Goal: Transaction & Acquisition: Book appointment/travel/reservation

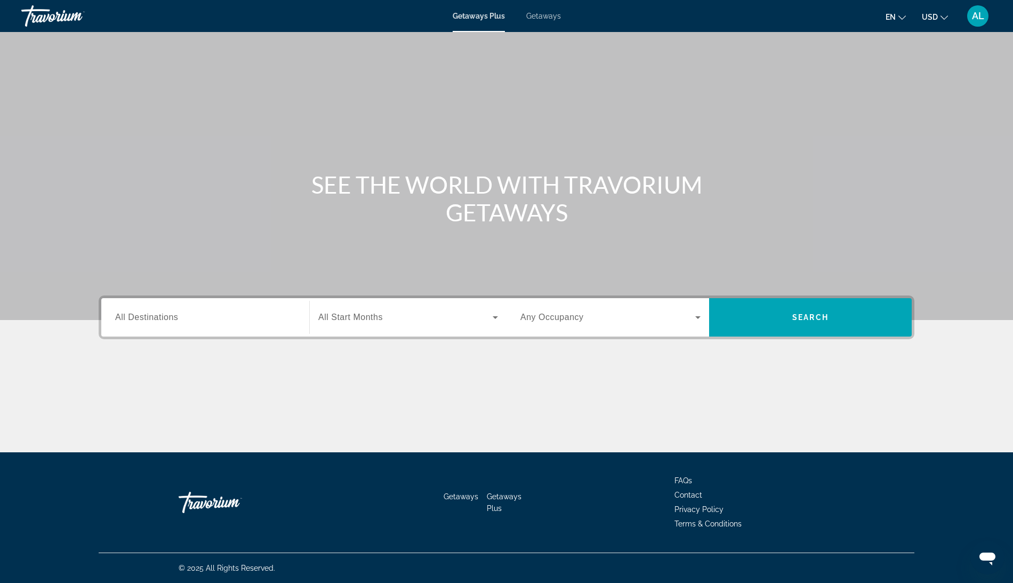
click at [115, 333] on div "Search widget" at bounding box center [205, 317] width 180 height 30
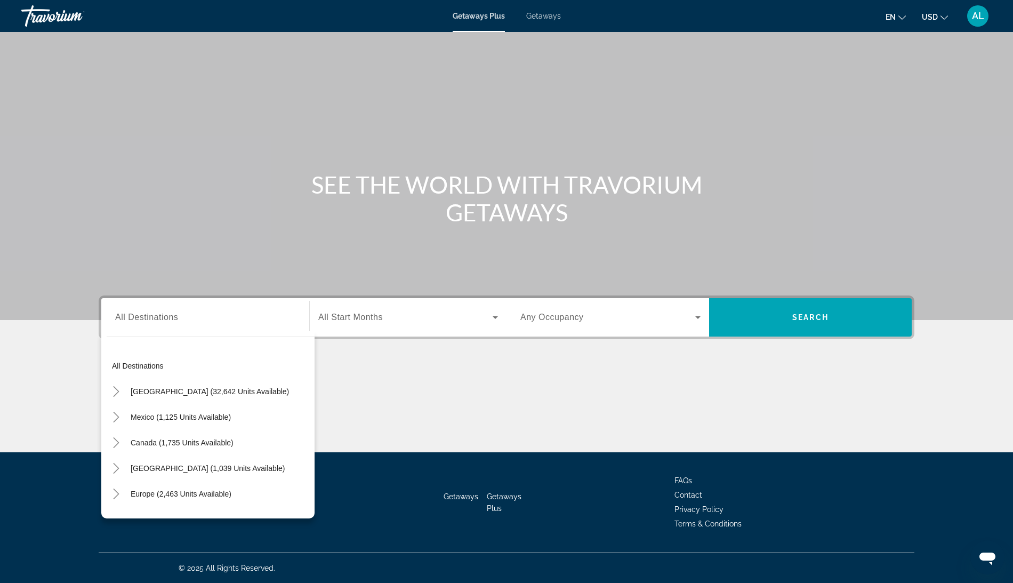
click at [559, 19] on span "Getaways" at bounding box center [543, 16] width 35 height 9
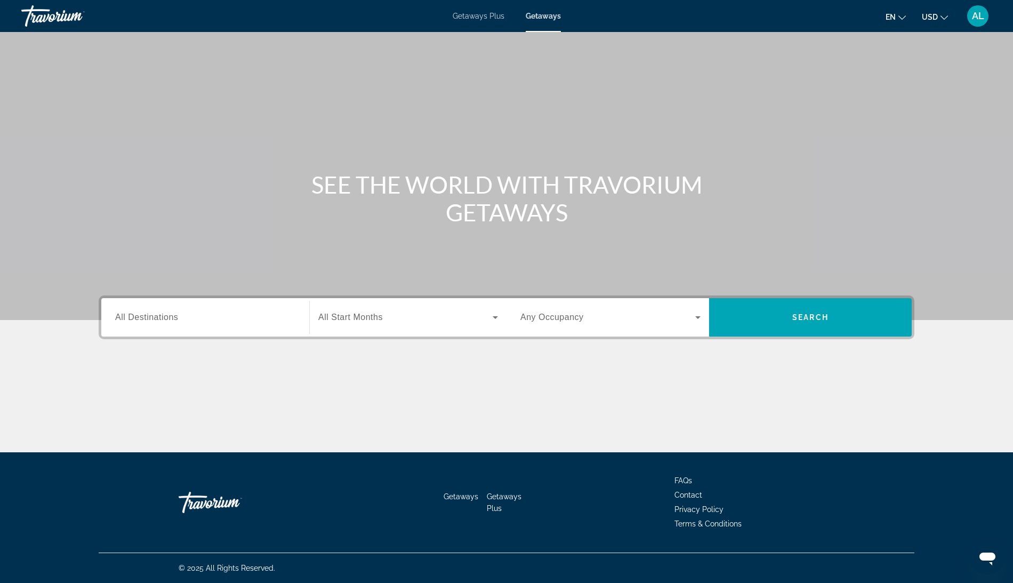
click at [139, 324] on input "Destination All Destinations" at bounding box center [205, 317] width 180 height 13
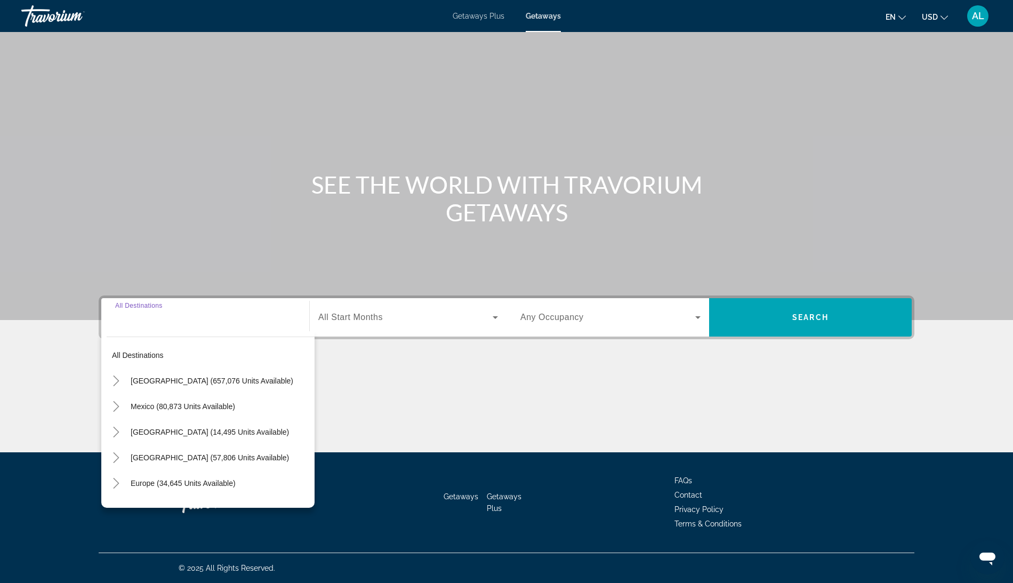
scroll to position [106, 0]
click at [113, 401] on icon "Toggle Mexico (80,873 units available)" at bounding box center [116, 406] width 6 height 11
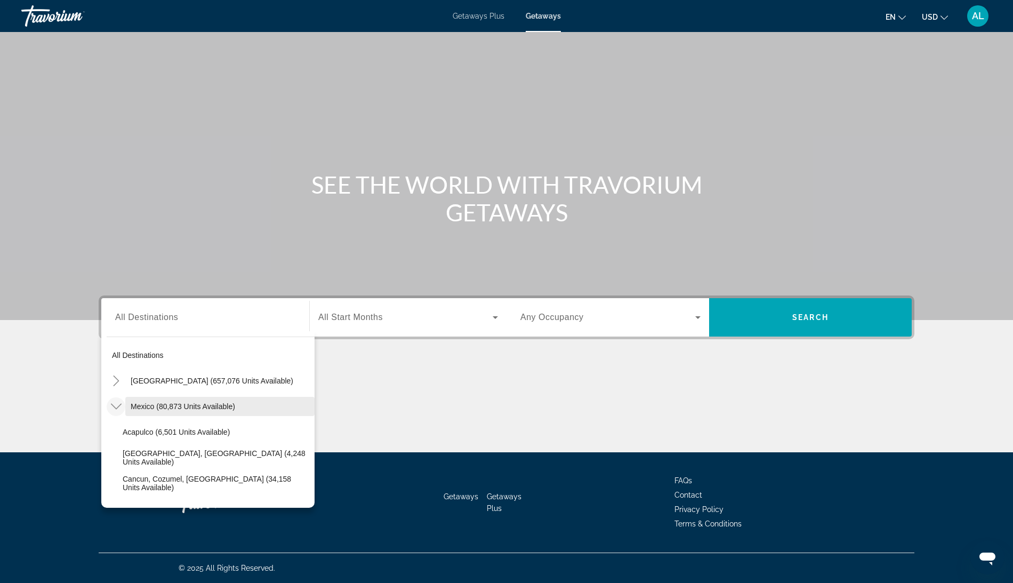
click at [125, 394] on span "Search widget" at bounding box center [219, 407] width 189 height 26
type input "**********"
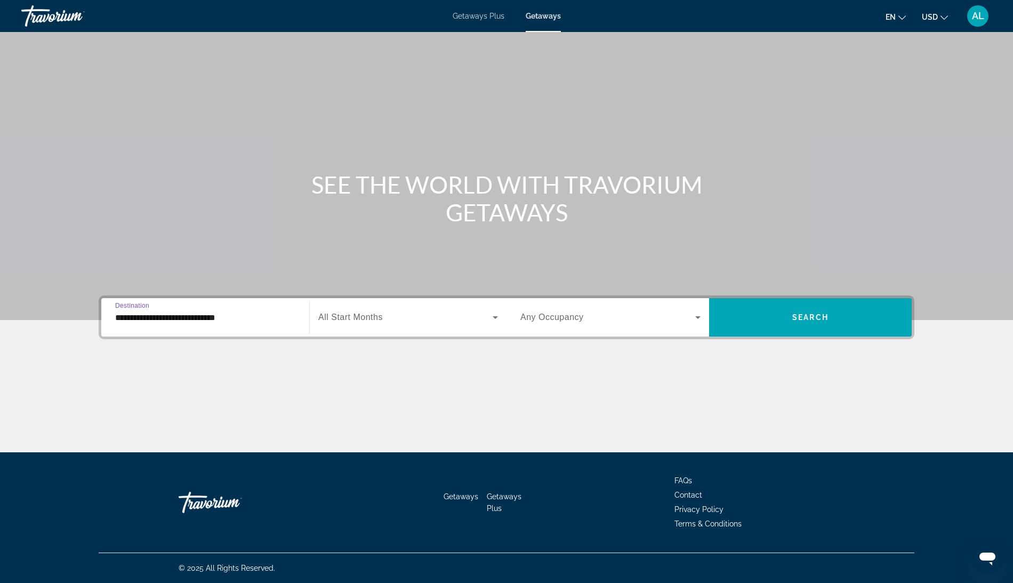
click at [318, 313] on span "All Start Months" at bounding box center [350, 317] width 65 height 9
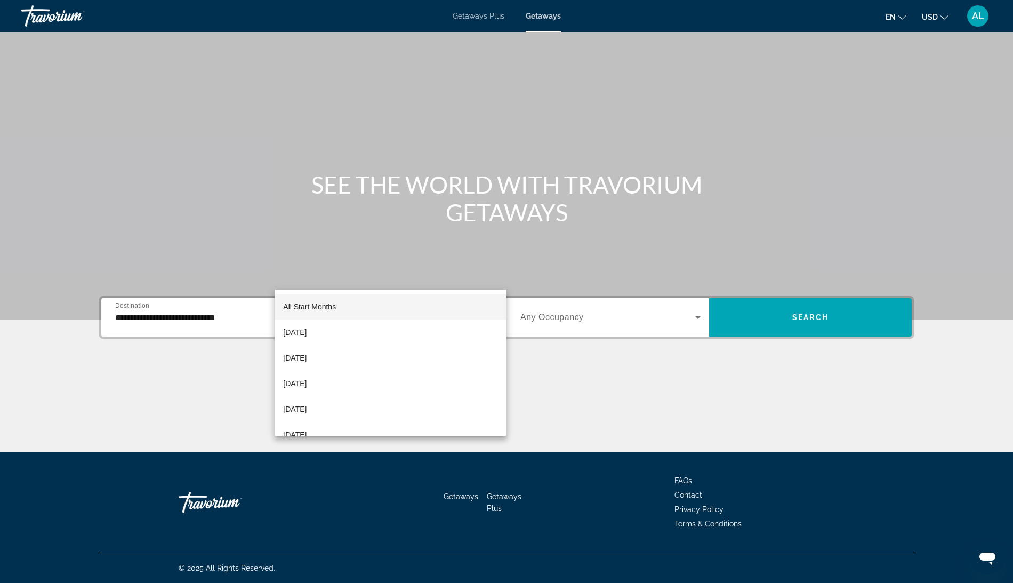
click at [348, 267] on div at bounding box center [506, 291] width 1013 height 583
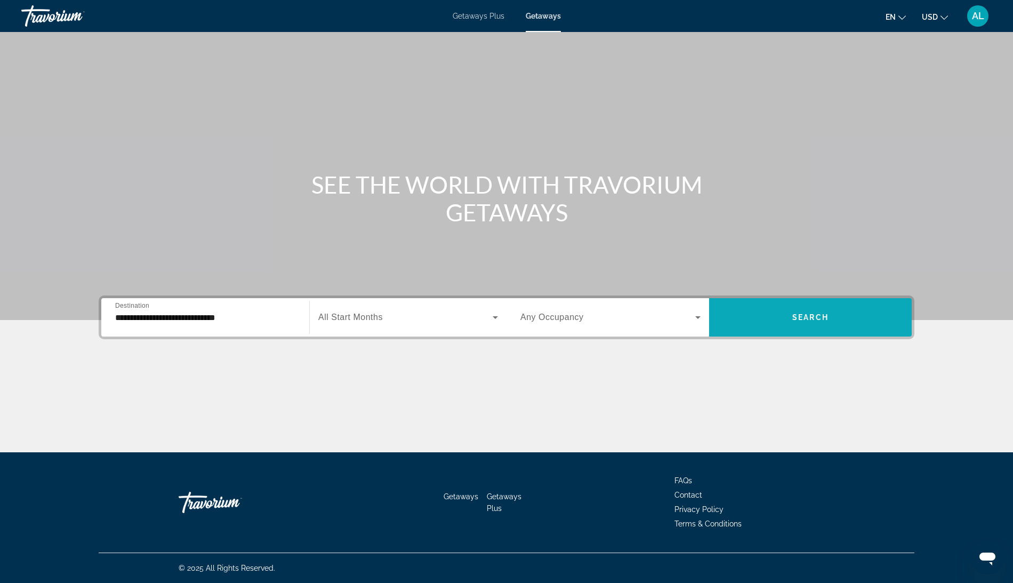
click at [845, 305] on span "Search widget" at bounding box center [810, 318] width 203 height 26
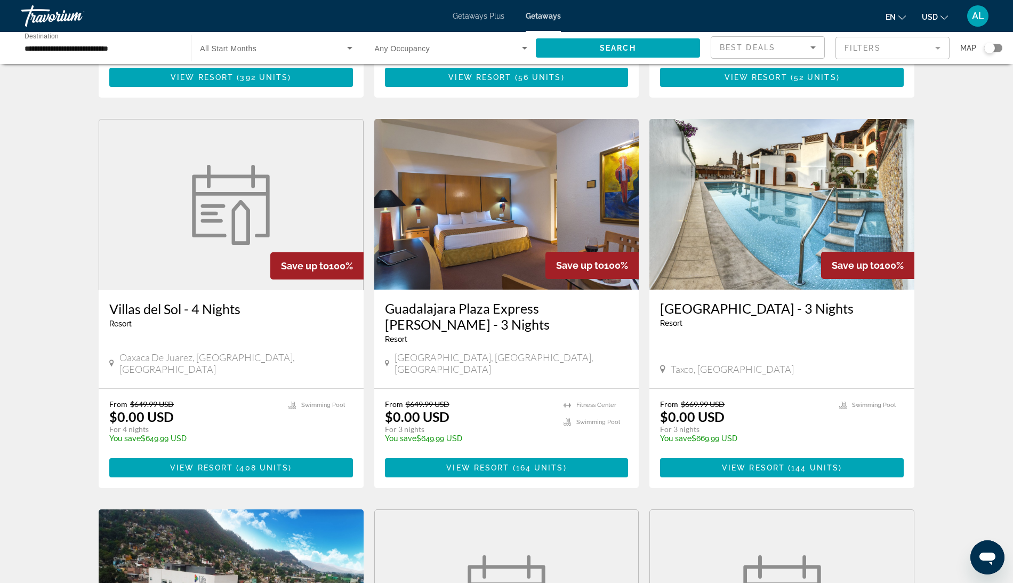
scroll to position [363, 0]
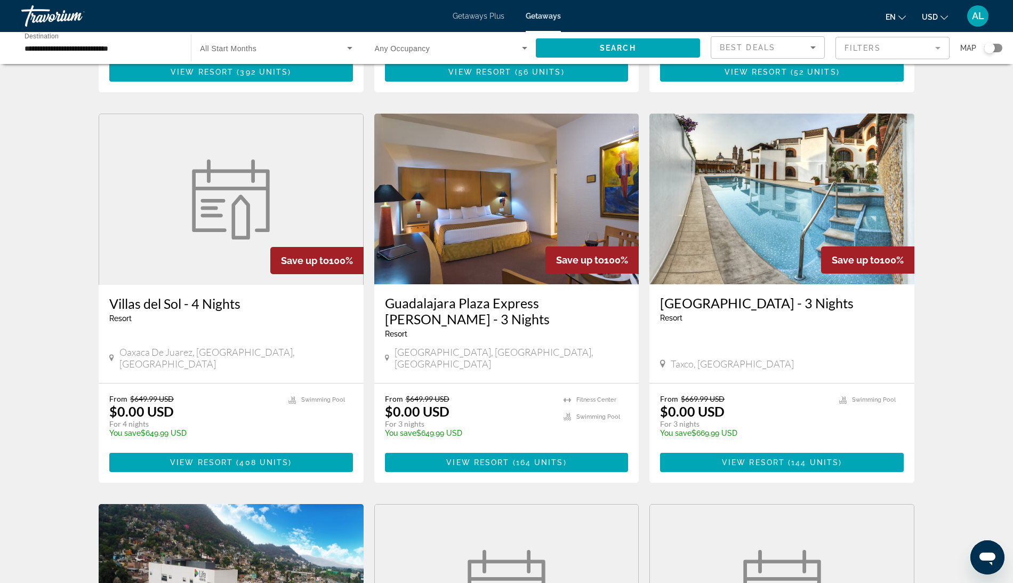
click at [835, 284] on img "Main content" at bounding box center [782, 199] width 265 height 171
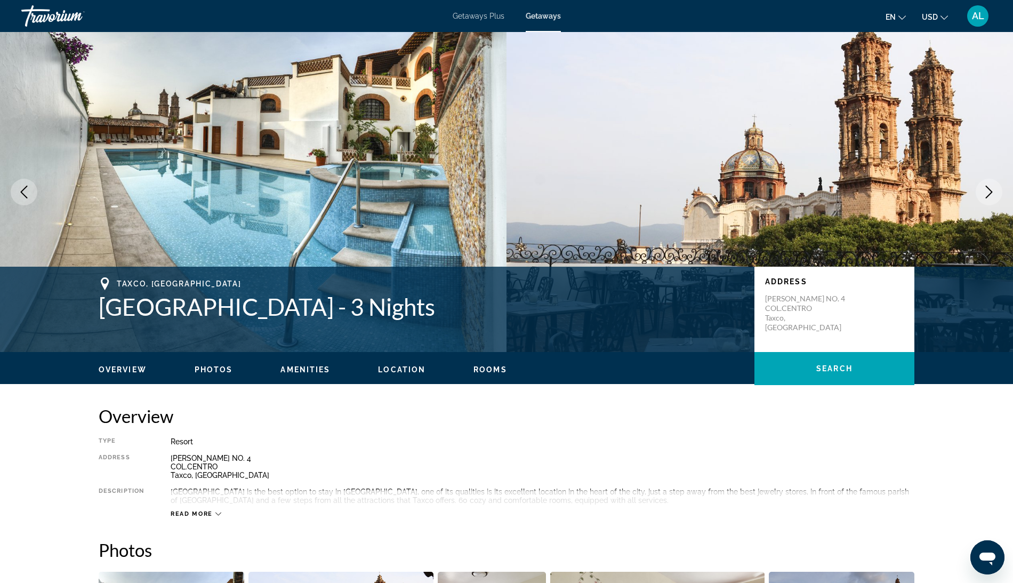
click at [976, 205] on button "Next image" at bounding box center [989, 192] width 27 height 27
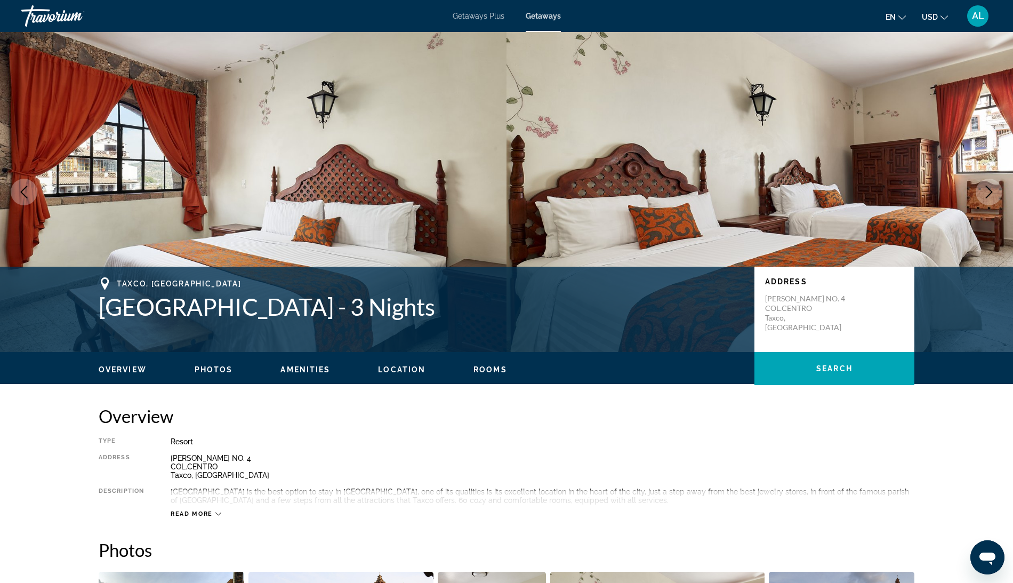
click at [976, 205] on button "Next image" at bounding box center [989, 192] width 27 height 27
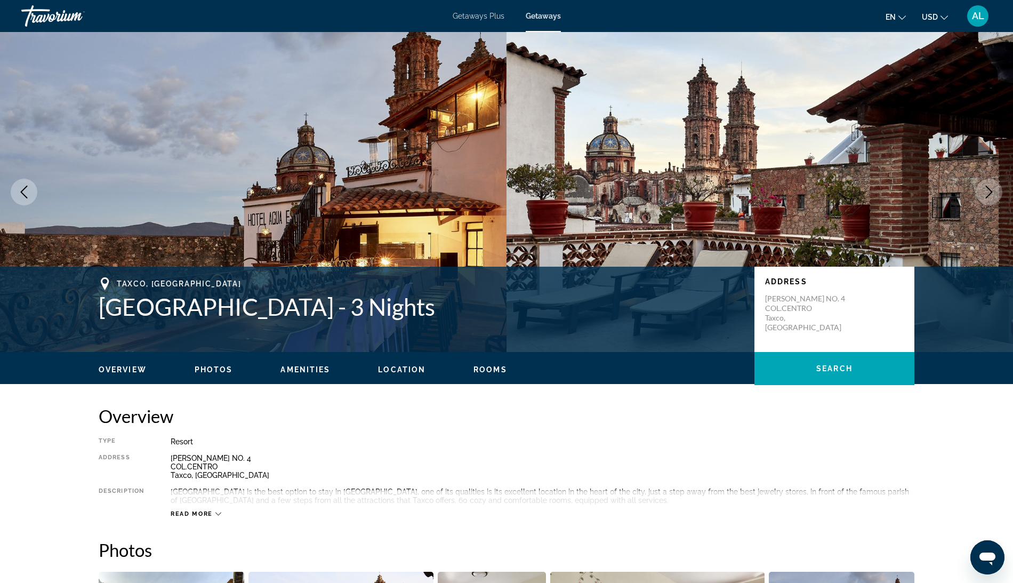
click at [13, 205] on button "Previous image" at bounding box center [24, 192] width 27 height 27
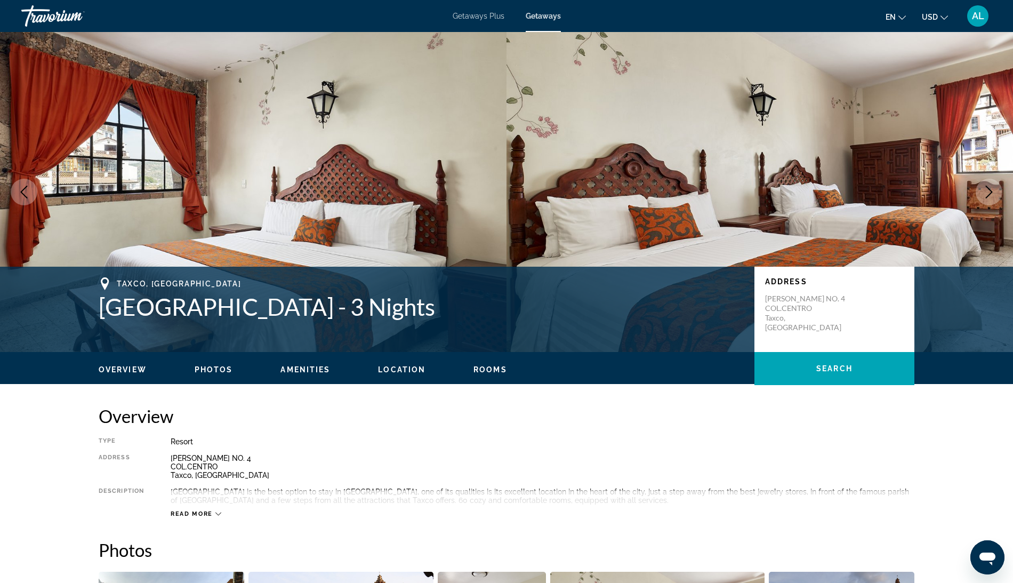
click at [25, 198] on icon "Previous image" at bounding box center [24, 192] width 13 height 13
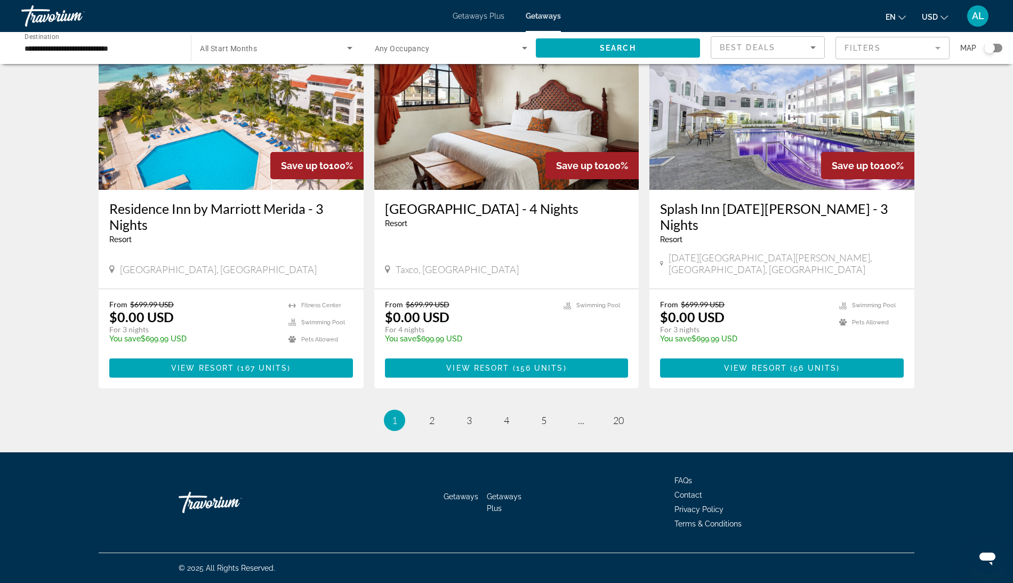
scroll to position [1340, 0]
click at [489, 14] on span "Getaways Plus" at bounding box center [479, 16] width 52 height 9
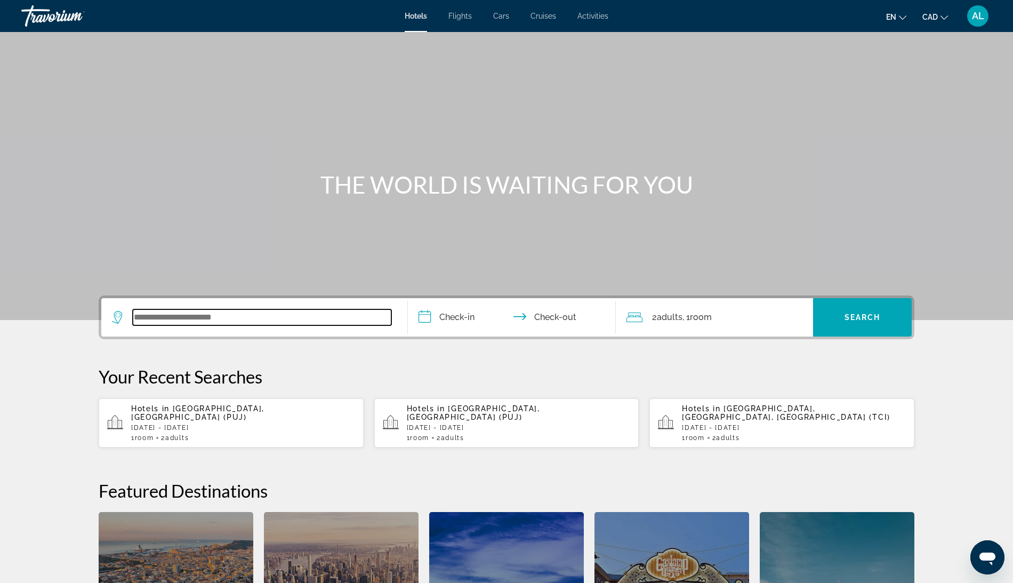
click at [176, 325] on input "Search widget" at bounding box center [262, 317] width 259 height 16
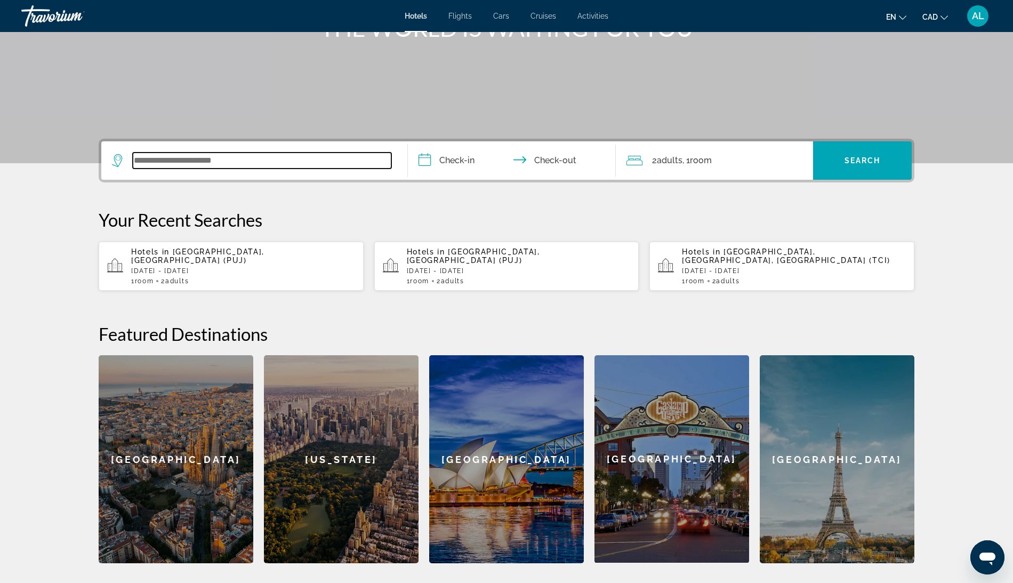
scroll to position [156, 0]
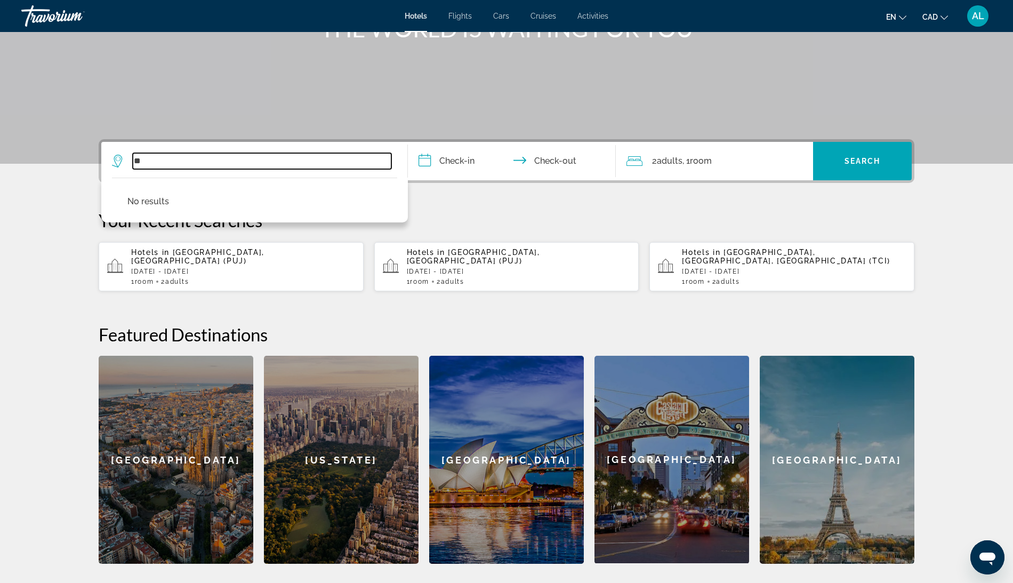
type input "*"
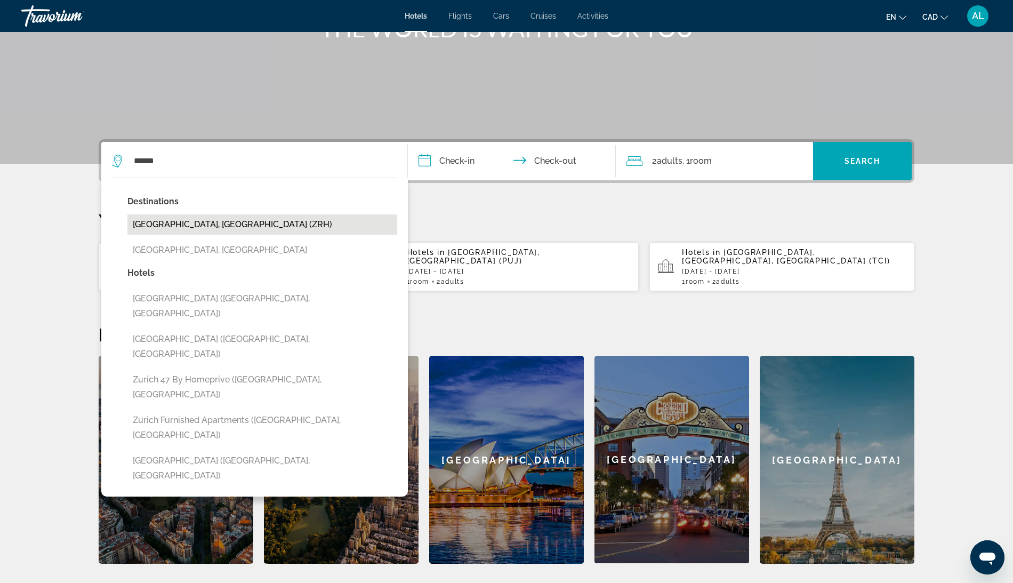
click at [139, 235] on button "Zurich, Switzerland (ZRH)" at bounding box center [262, 224] width 270 height 20
type input "**********"
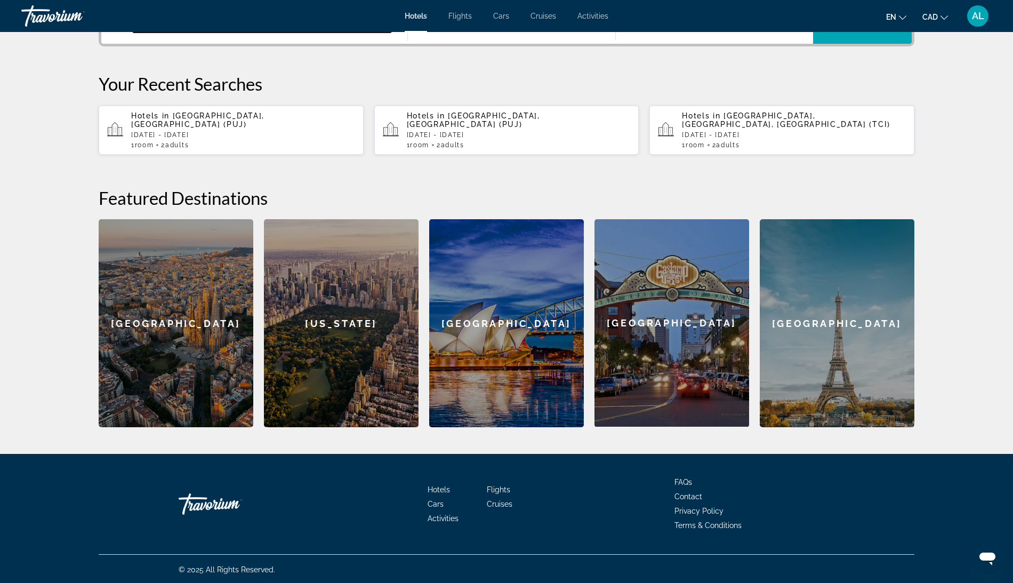
scroll to position [313, 0]
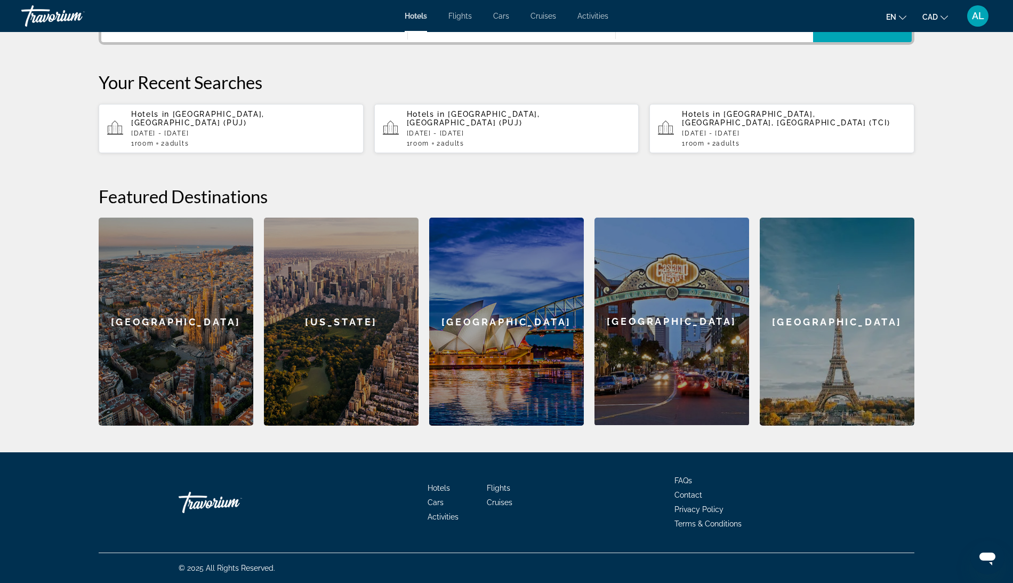
click at [434, 45] on input "**********" at bounding box center [514, 25] width 212 height 42
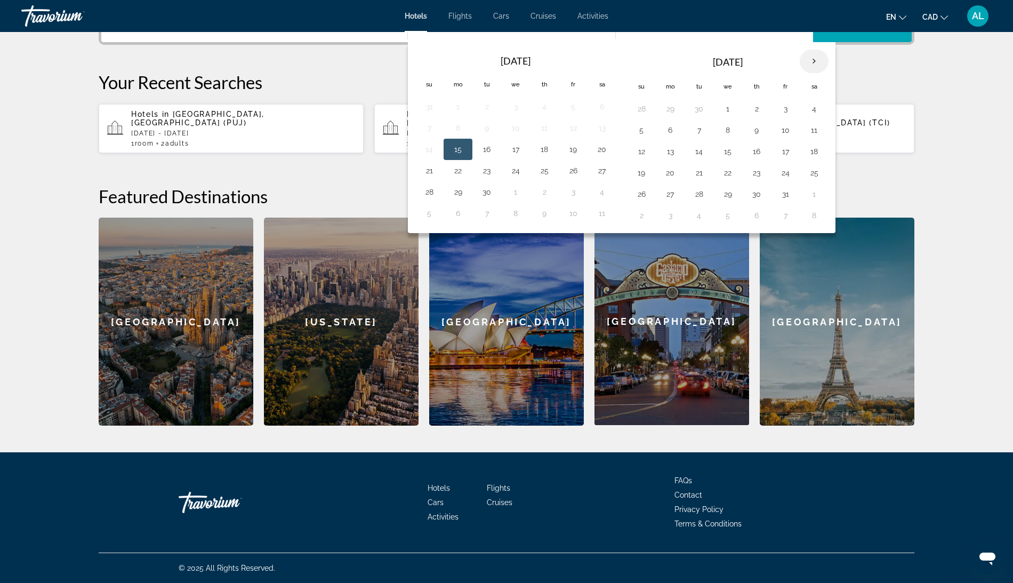
click at [829, 73] on th "Next month" at bounding box center [814, 61] width 29 height 23
click at [510, 159] on button "12" at bounding box center [515, 151] width 17 height 15
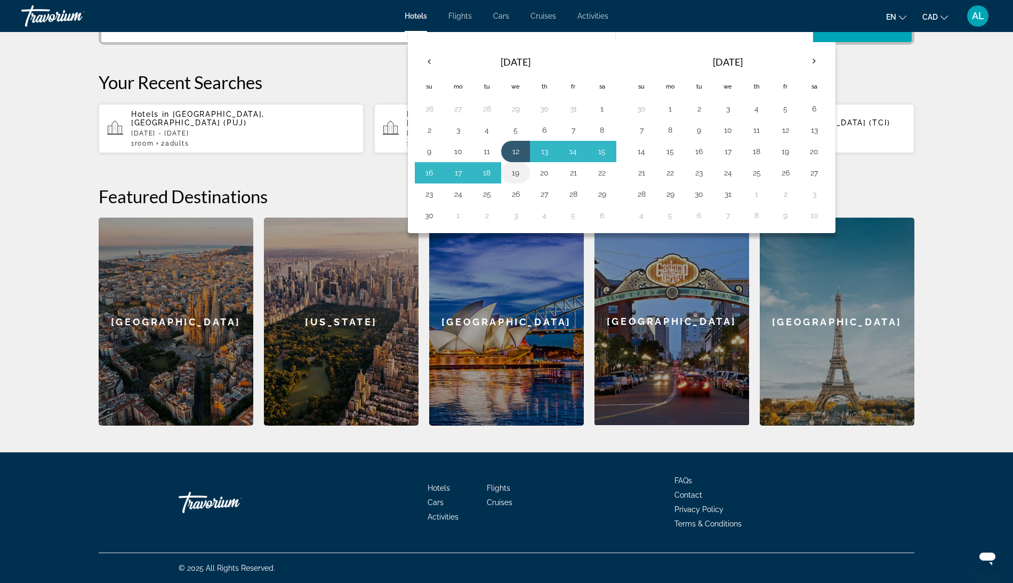
click at [507, 180] on button "19" at bounding box center [515, 172] width 17 height 15
type input "**********"
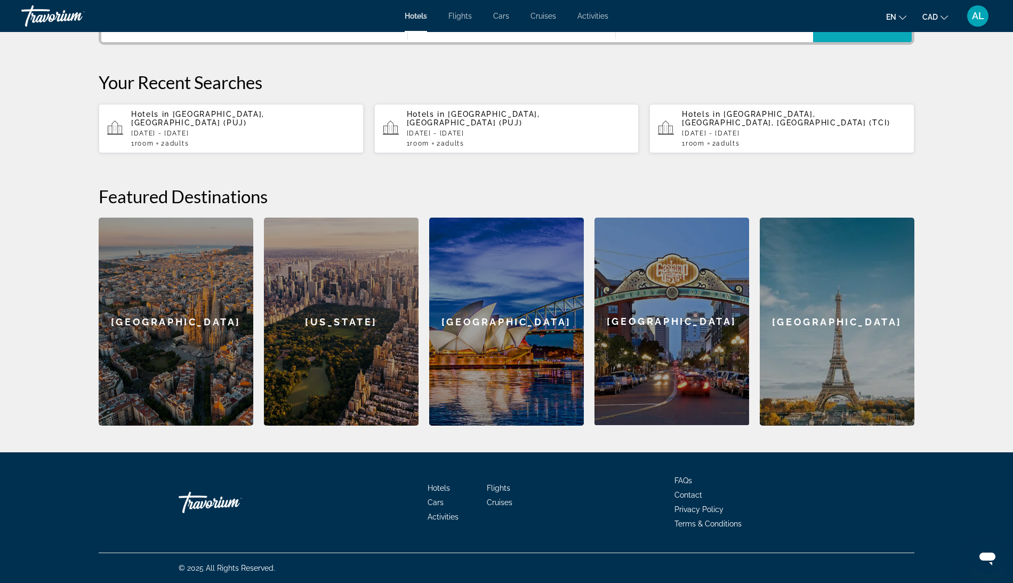
click at [881, 27] on span "Search" at bounding box center [863, 23] width 36 height 9
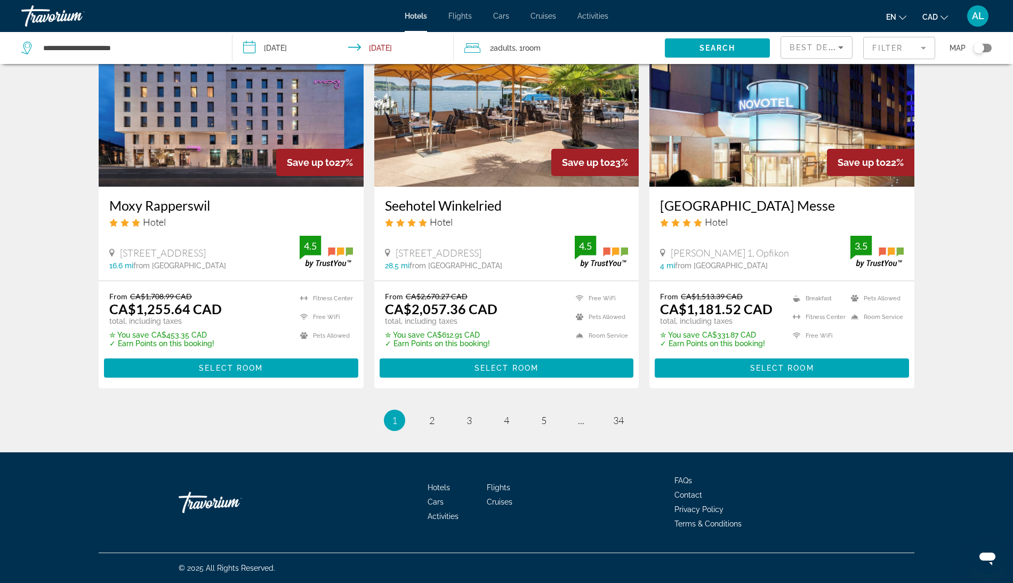
scroll to position [1613, 0]
click at [423, 411] on link "page 2" at bounding box center [432, 420] width 19 height 19
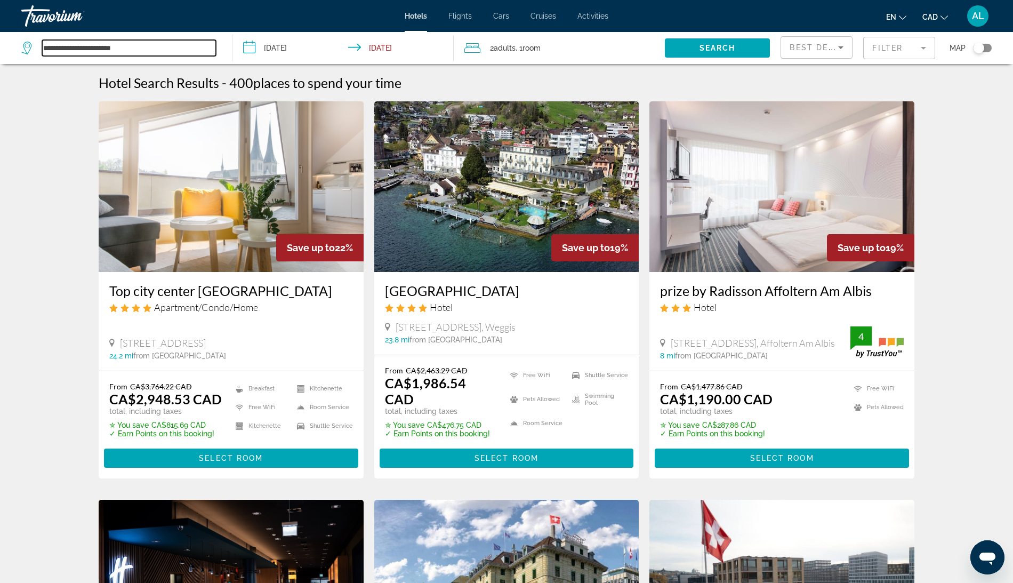
click at [118, 56] on input "**********" at bounding box center [129, 48] width 174 height 16
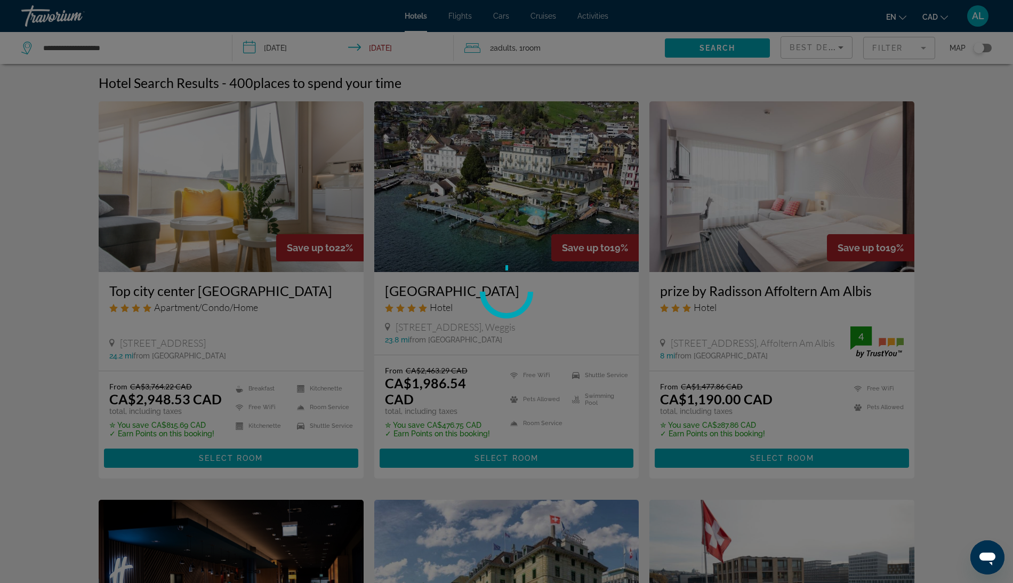
click at [139, 42] on div "**********" at bounding box center [506, 291] width 1013 height 583
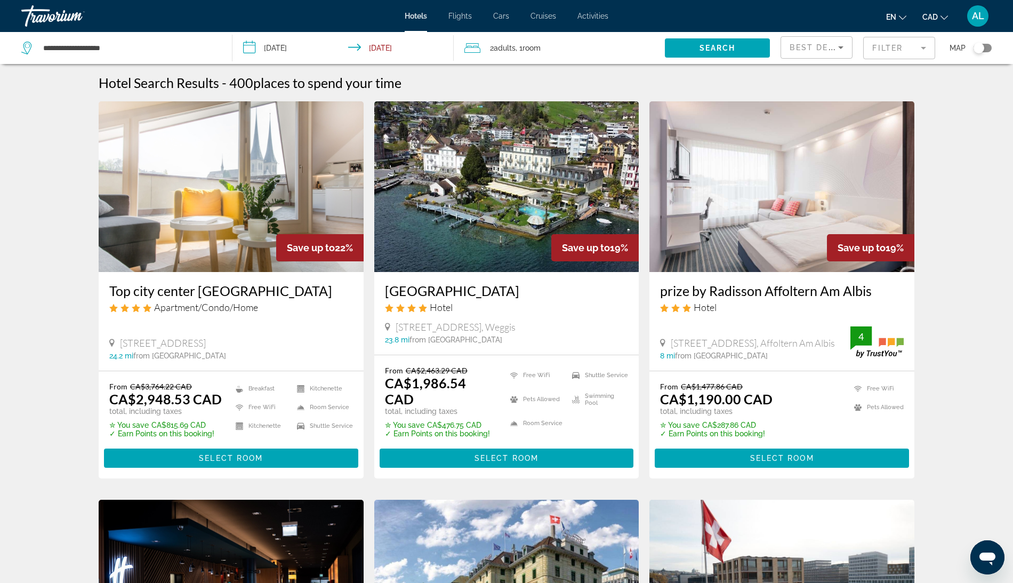
click at [139, 47] on div "**********" at bounding box center [121, 48] width 200 height 32
click at [140, 56] on input "**********" at bounding box center [129, 48] width 174 height 16
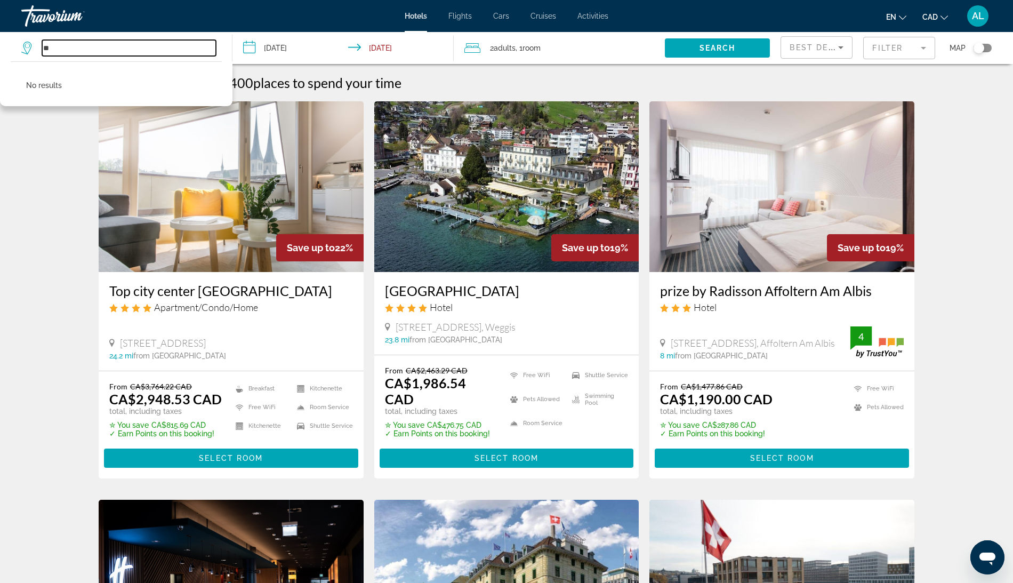
type input "*"
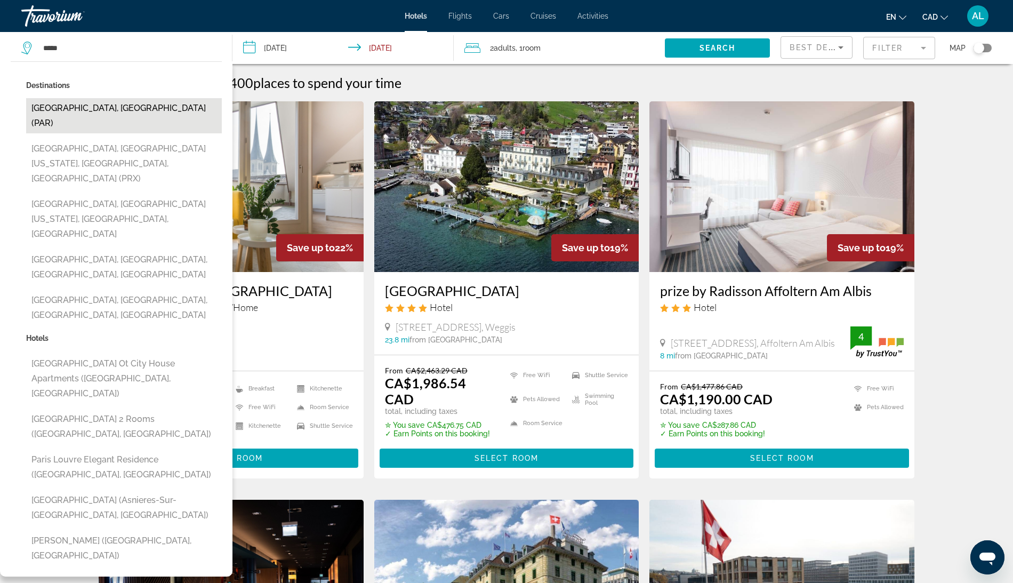
click at [115, 125] on button "Paris, France (PAR)" at bounding box center [124, 115] width 196 height 35
type input "**********"
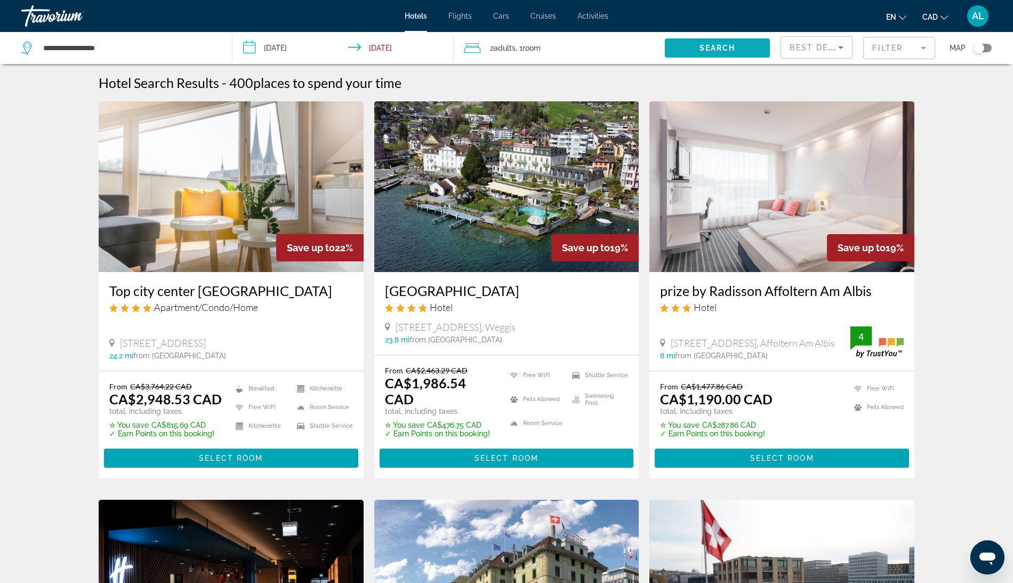
click at [692, 61] on span "Search widget" at bounding box center [718, 48] width 106 height 26
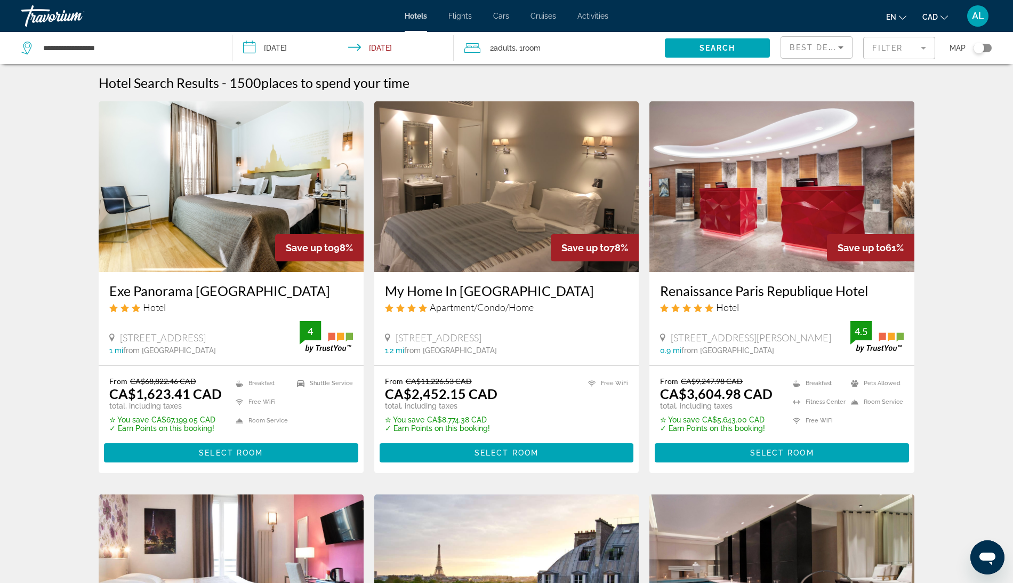
click at [177, 203] on img "Main content" at bounding box center [231, 186] width 265 height 171
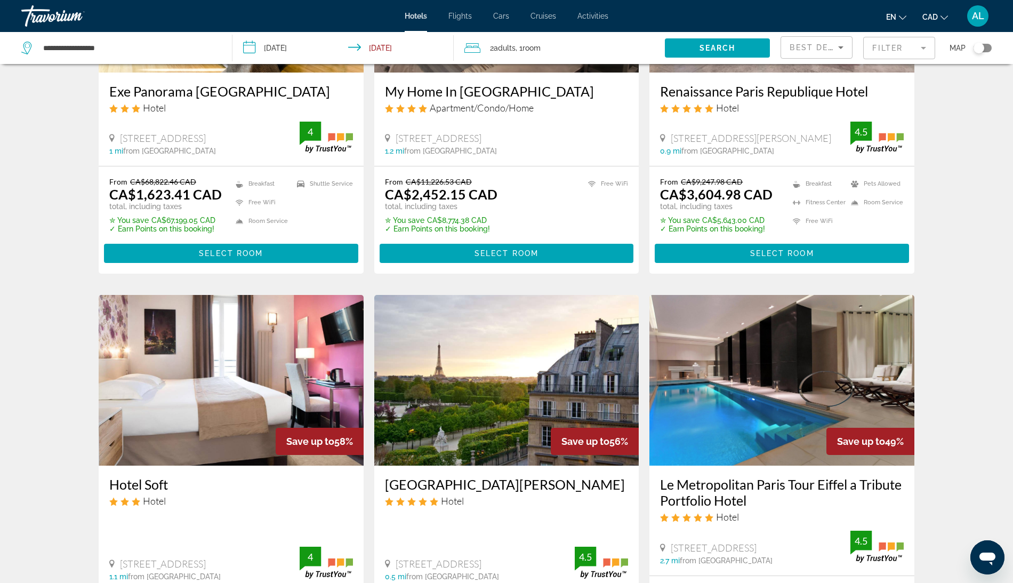
scroll to position [201, 0]
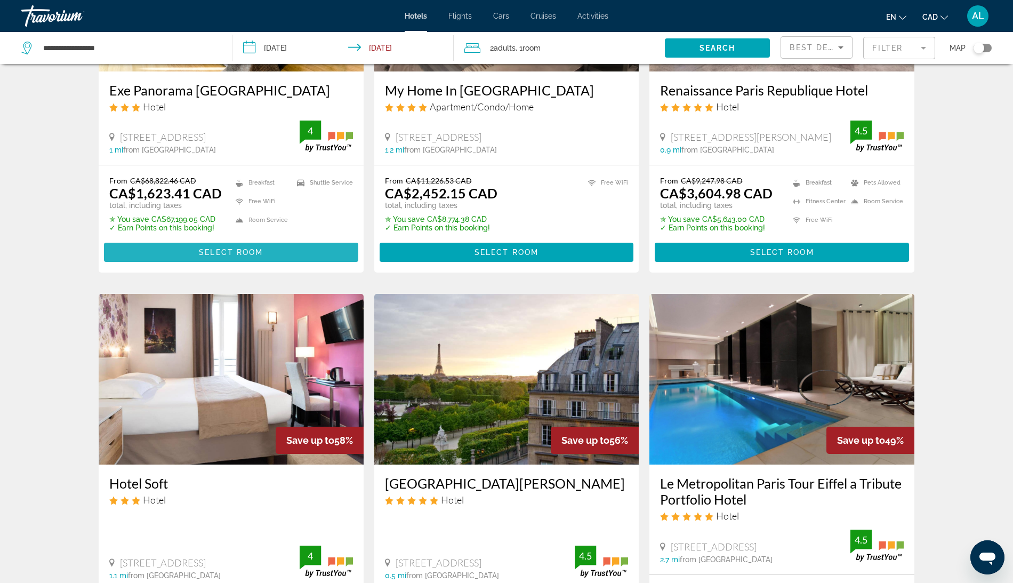
click at [195, 265] on span "Main content" at bounding box center [231, 252] width 254 height 26
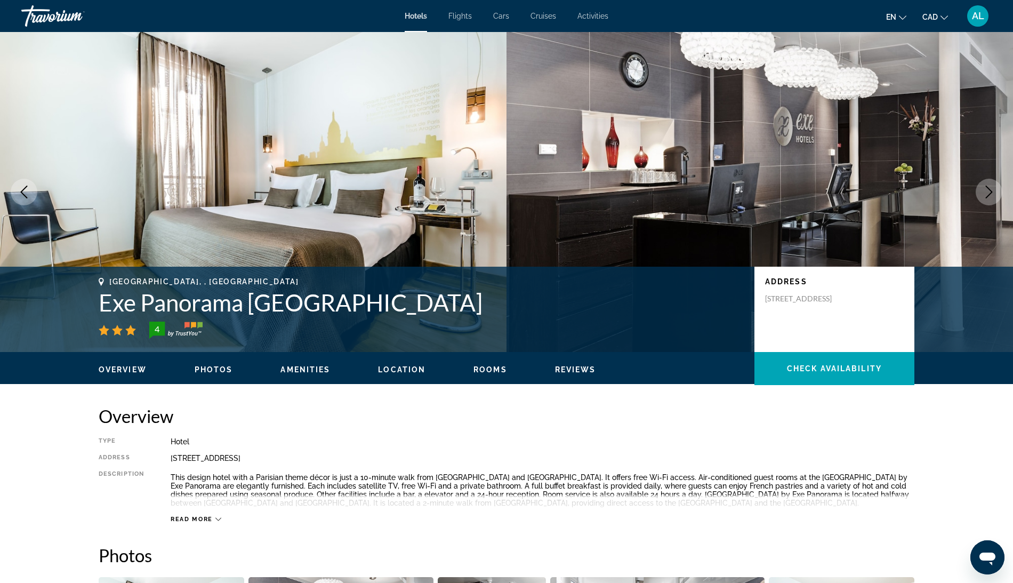
click at [984, 205] on button "Next image" at bounding box center [989, 192] width 27 height 27
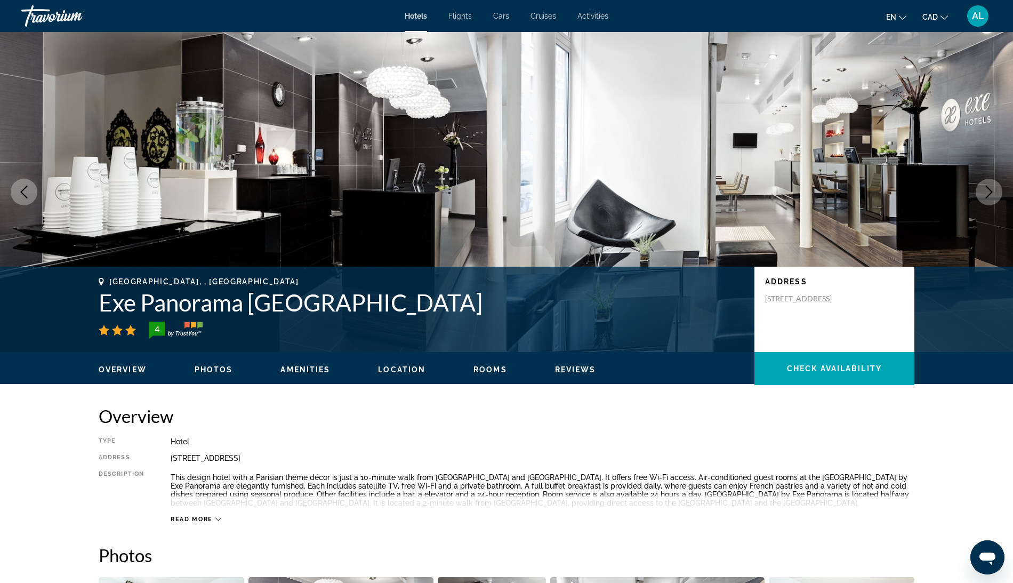
click at [984, 205] on button "Next image" at bounding box center [989, 192] width 27 height 27
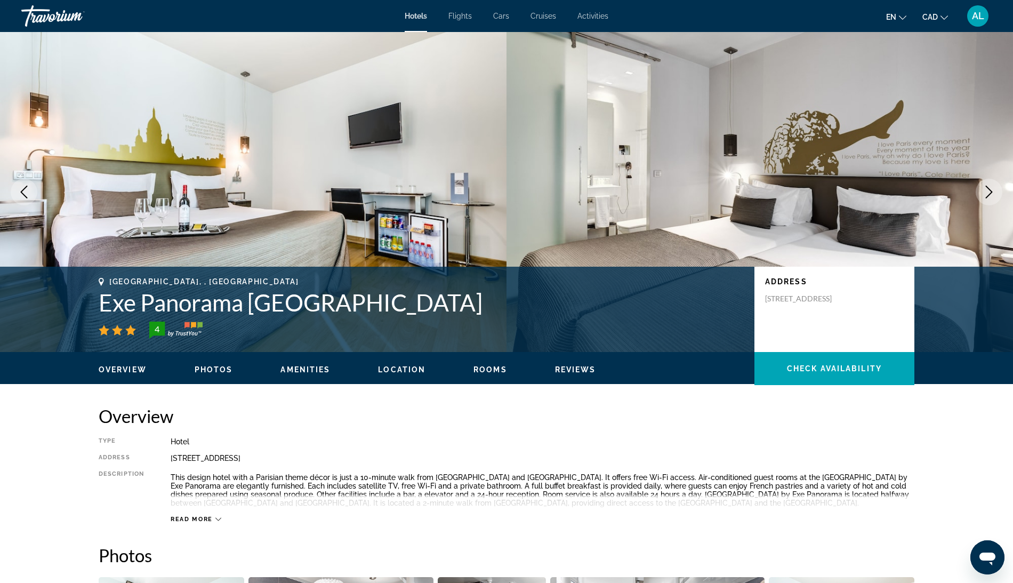
click at [984, 205] on button "Next image" at bounding box center [989, 192] width 27 height 27
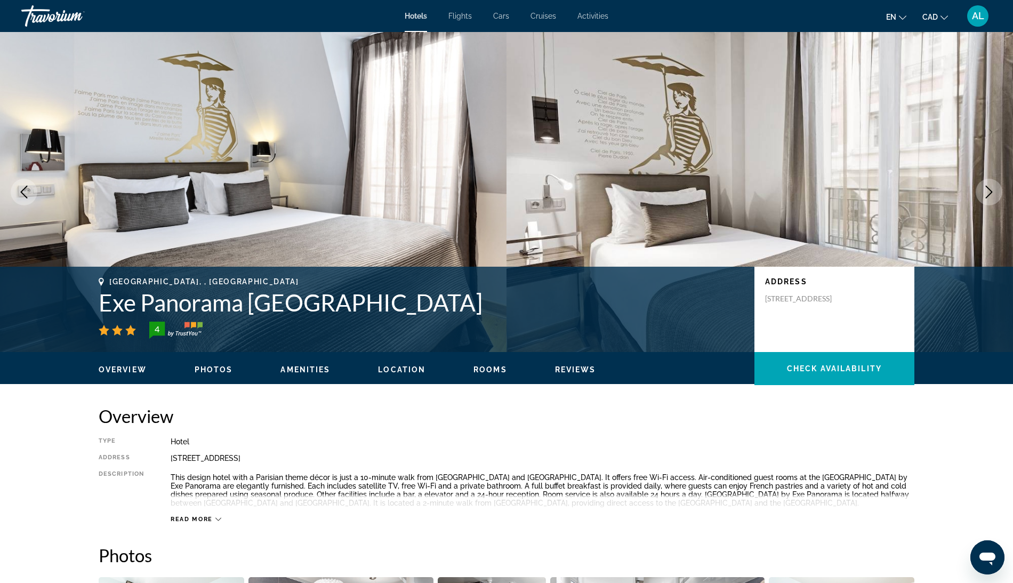
click at [984, 205] on button "Next image" at bounding box center [989, 192] width 27 height 27
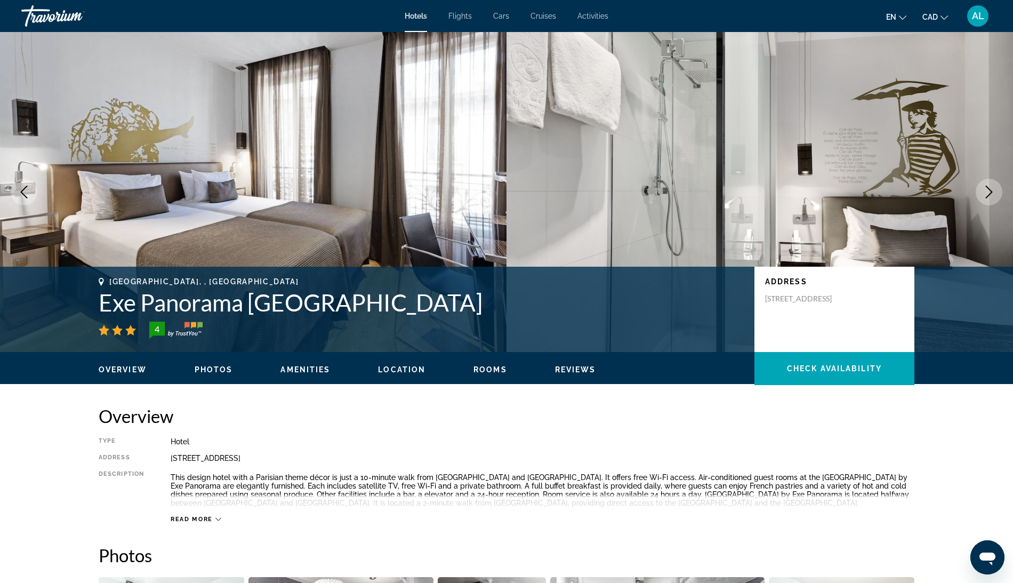
click at [984, 205] on button "Next image" at bounding box center [989, 192] width 27 height 27
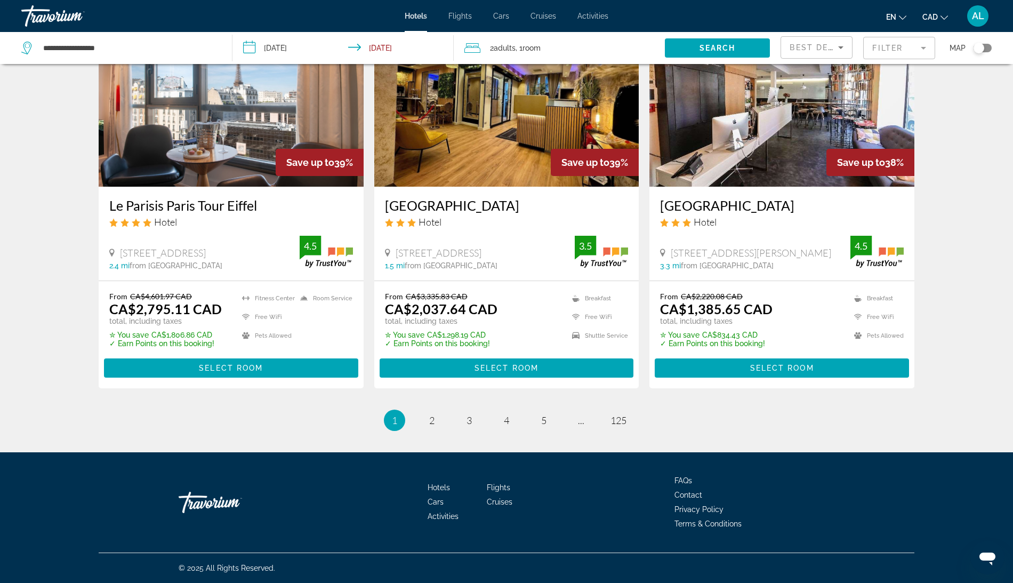
scroll to position [1402, 0]
click at [263, 187] on img "Main content" at bounding box center [231, 101] width 265 height 171
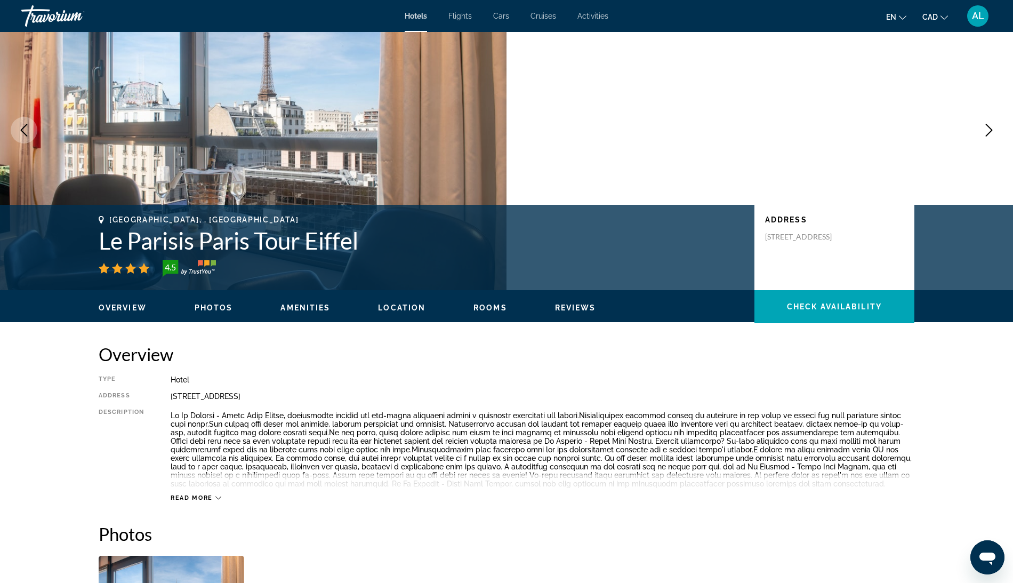
scroll to position [68, 0]
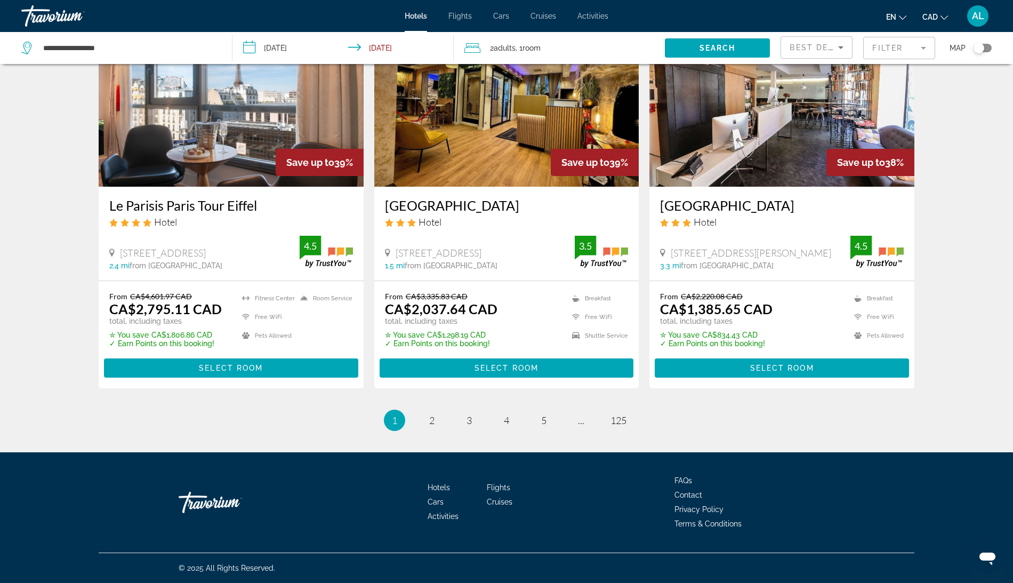
scroll to position [1471, 0]
